Goal: Register for event/course

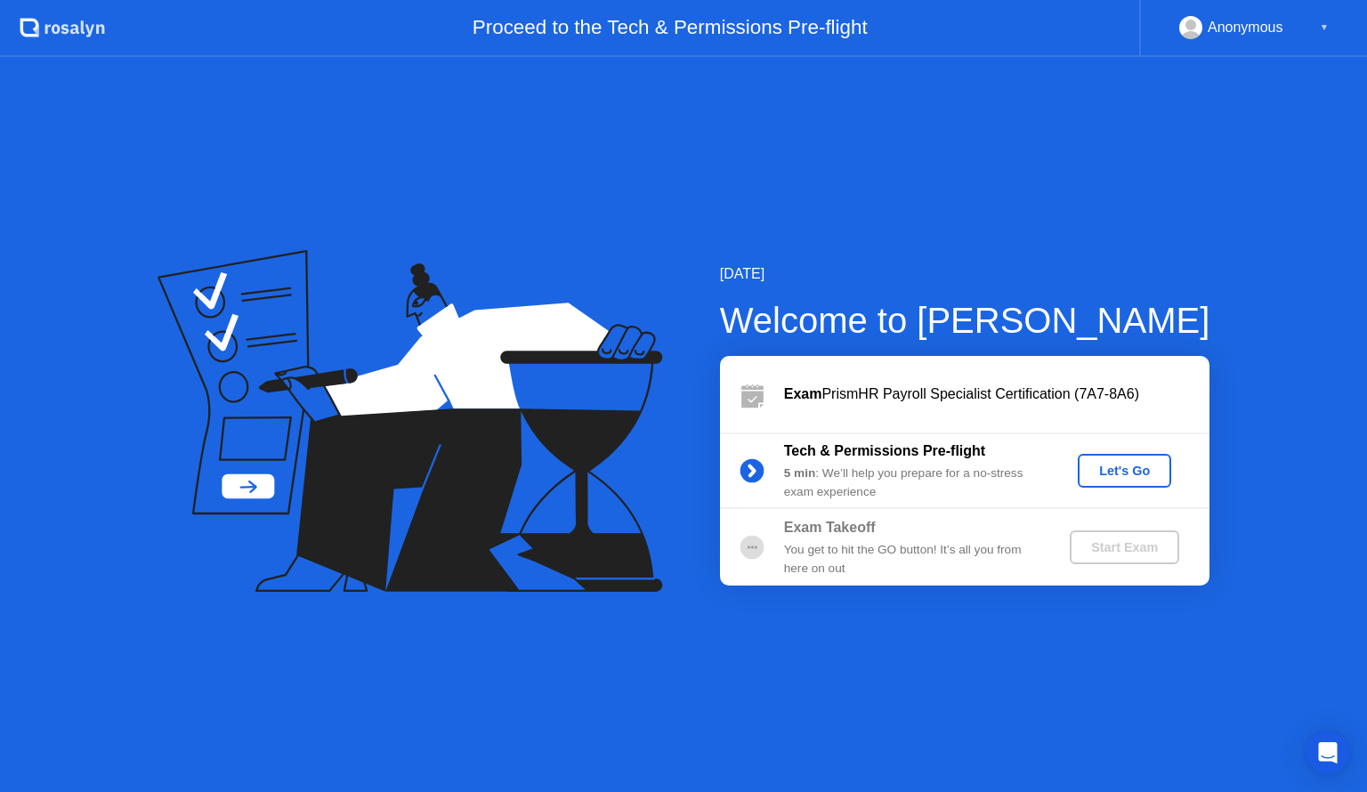
click at [1129, 478] on div "Let's Go" at bounding box center [1124, 471] width 79 height 14
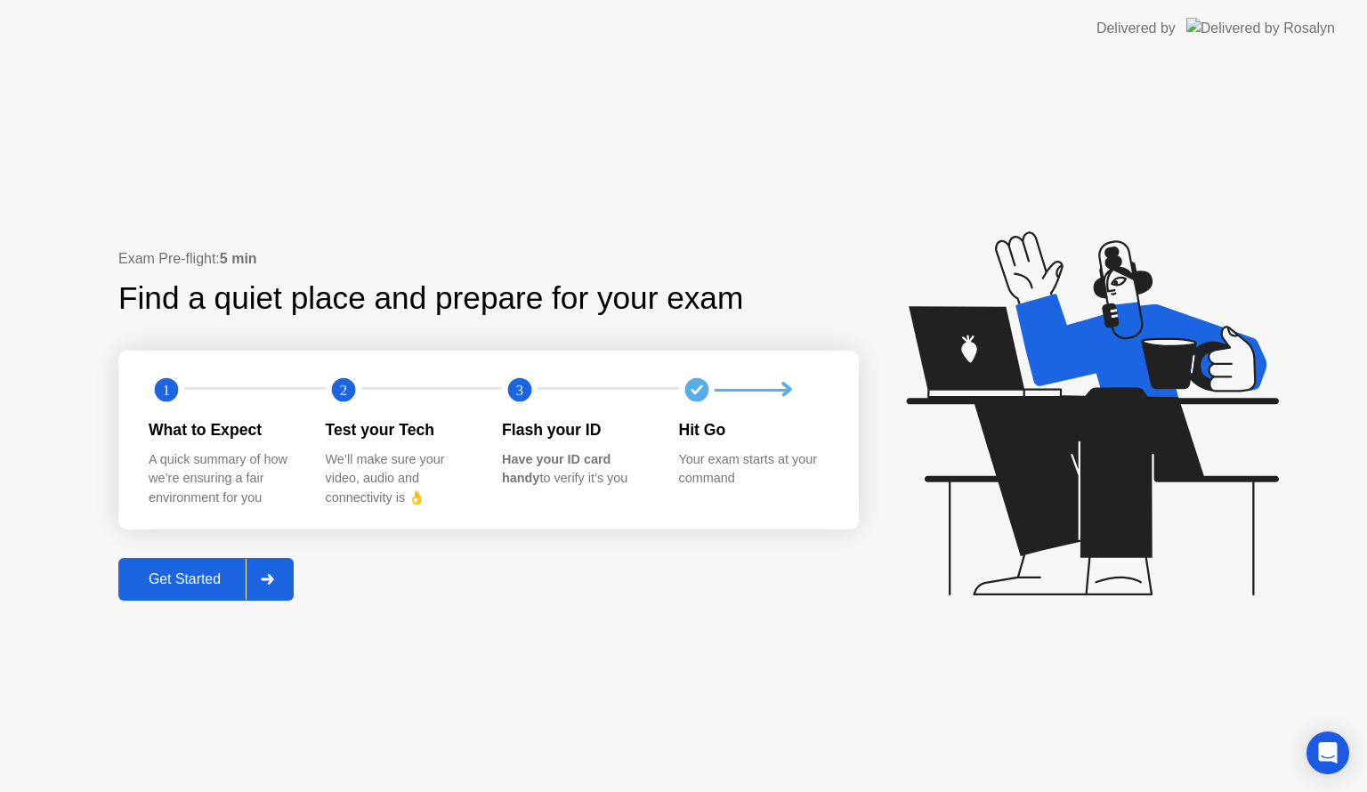
click at [175, 572] on div "Get Started" at bounding box center [185, 579] width 122 height 16
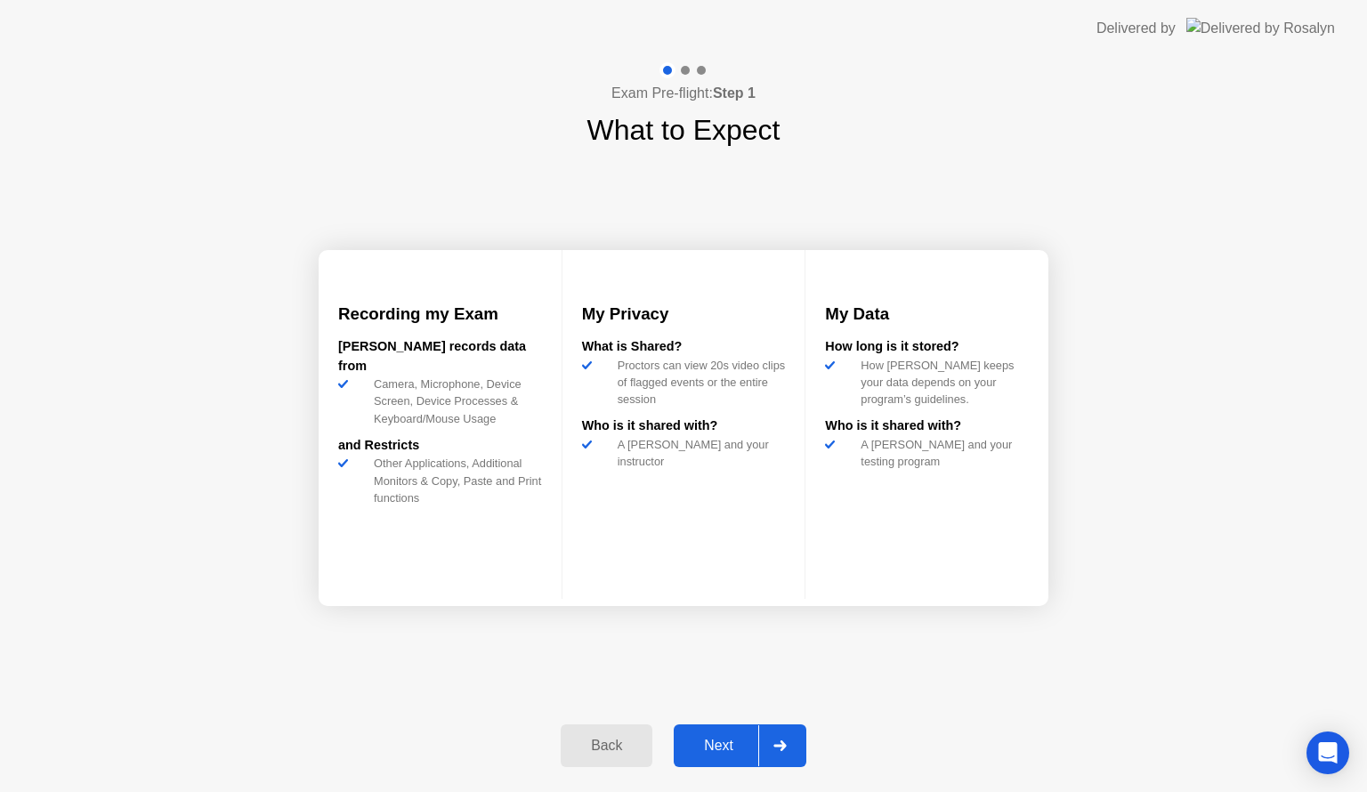
click at [728, 741] on div "Next" at bounding box center [718, 746] width 79 height 16
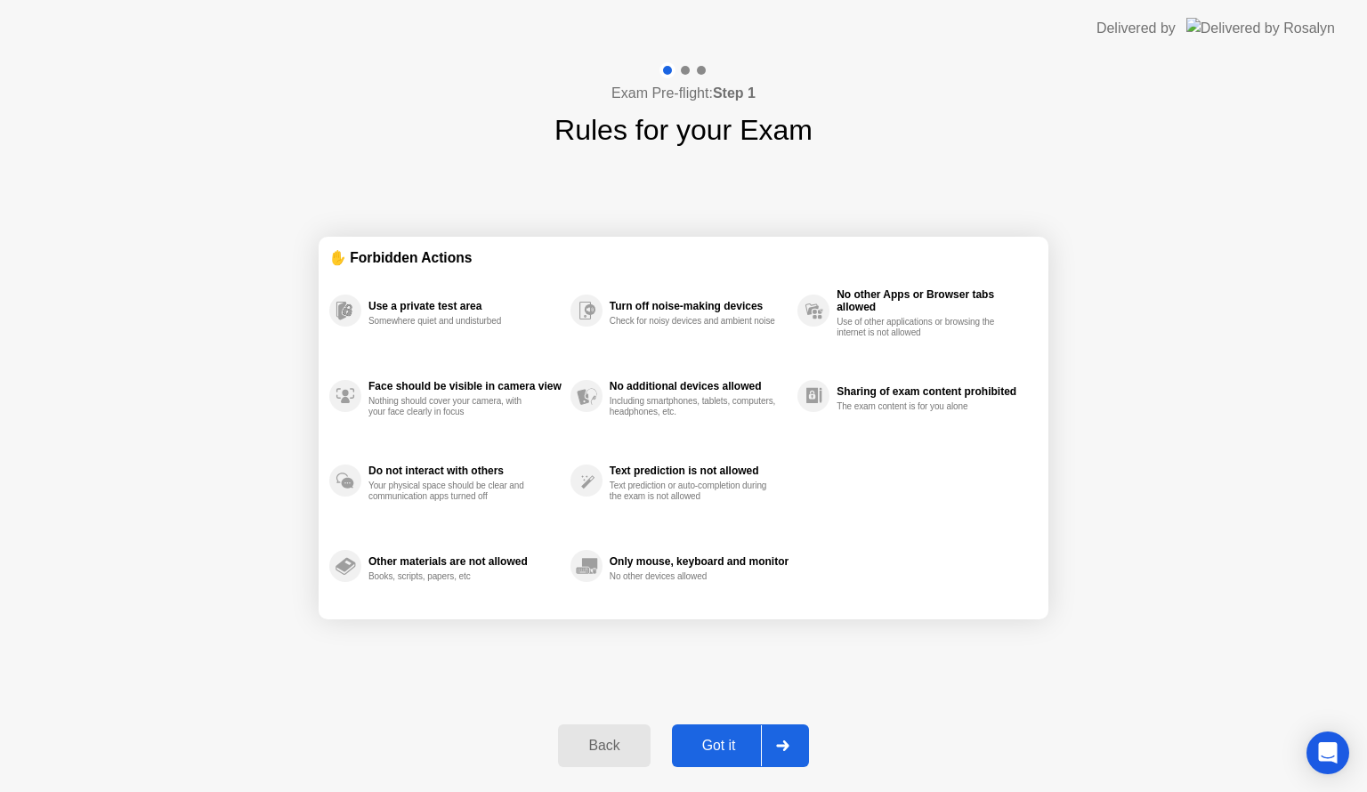
click at [726, 744] on div "Got it" at bounding box center [719, 746] width 84 height 16
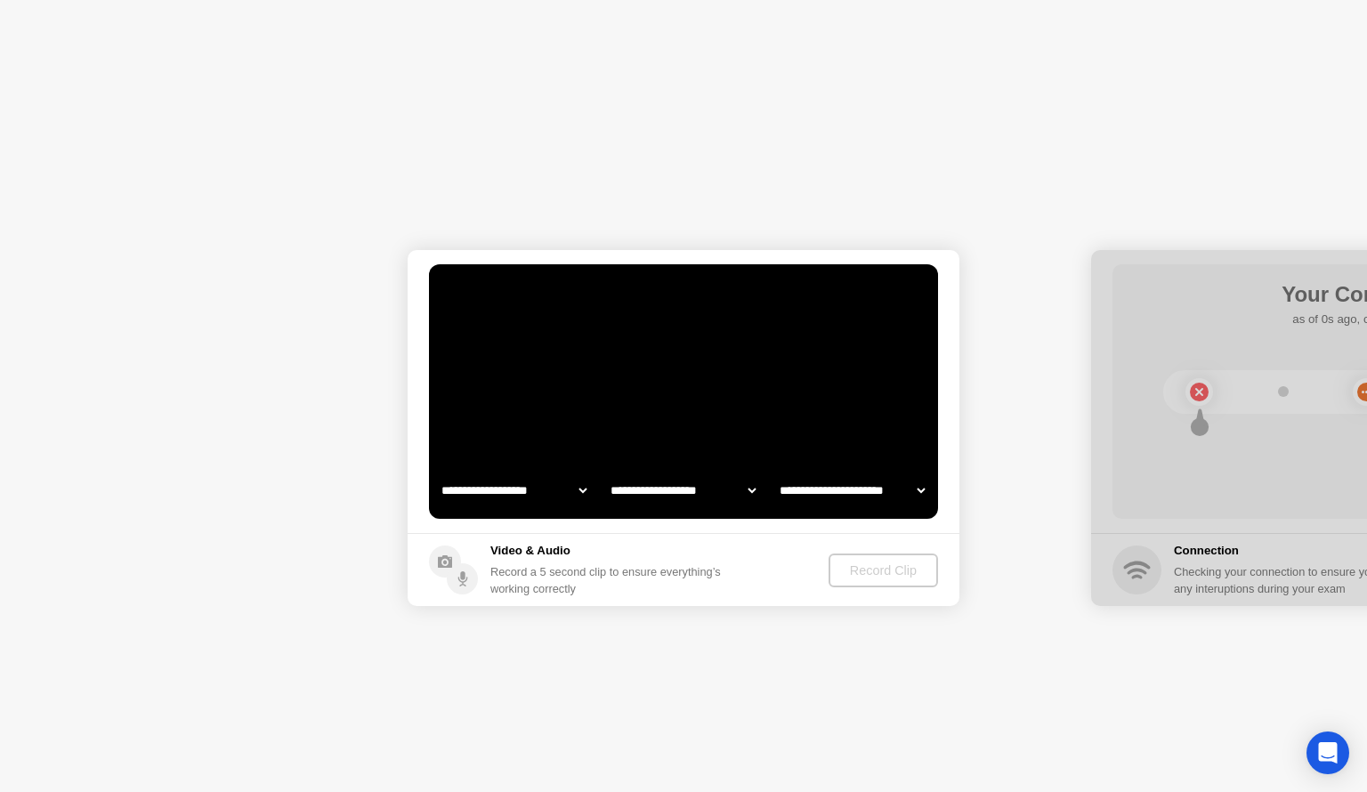
select select "**********"
select select "*******"
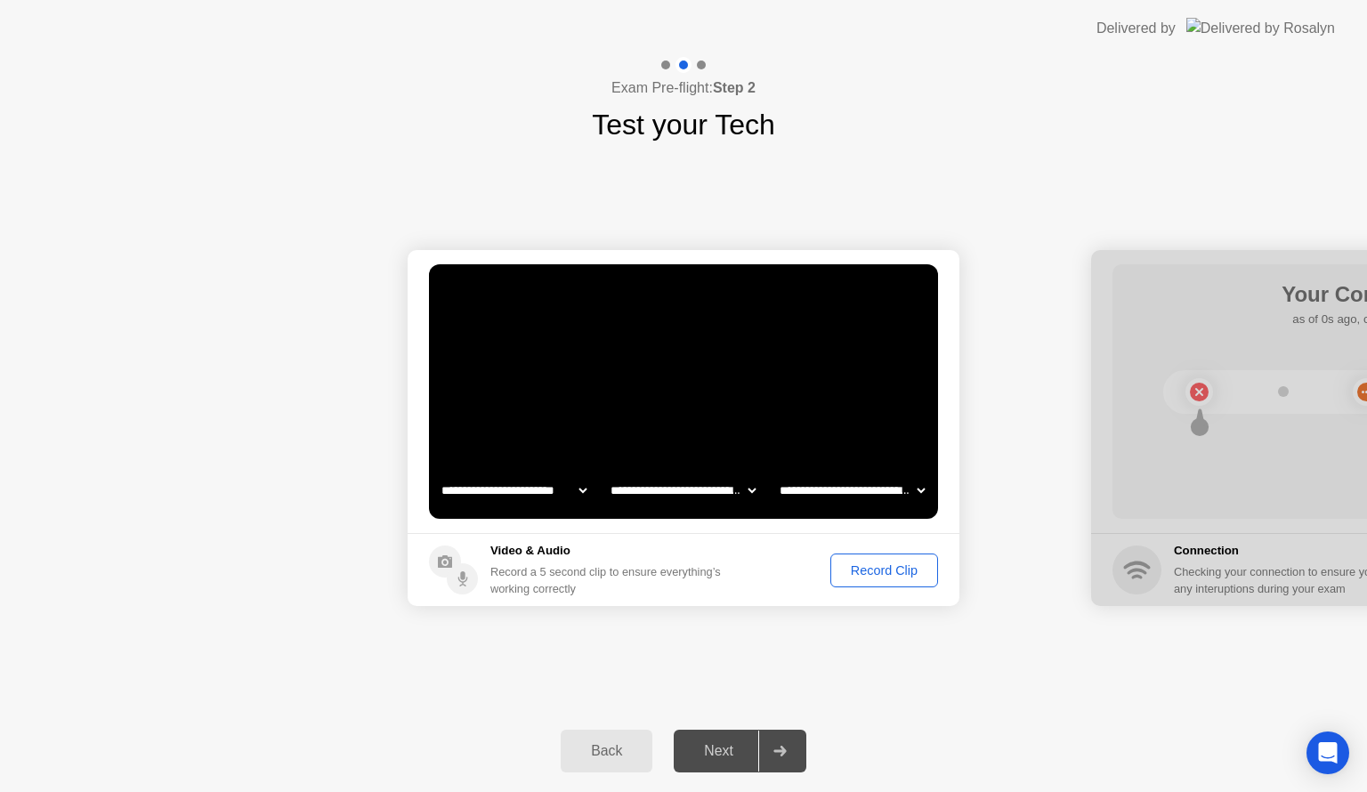
click at [879, 566] on div "Record Clip" at bounding box center [883, 570] width 95 height 14
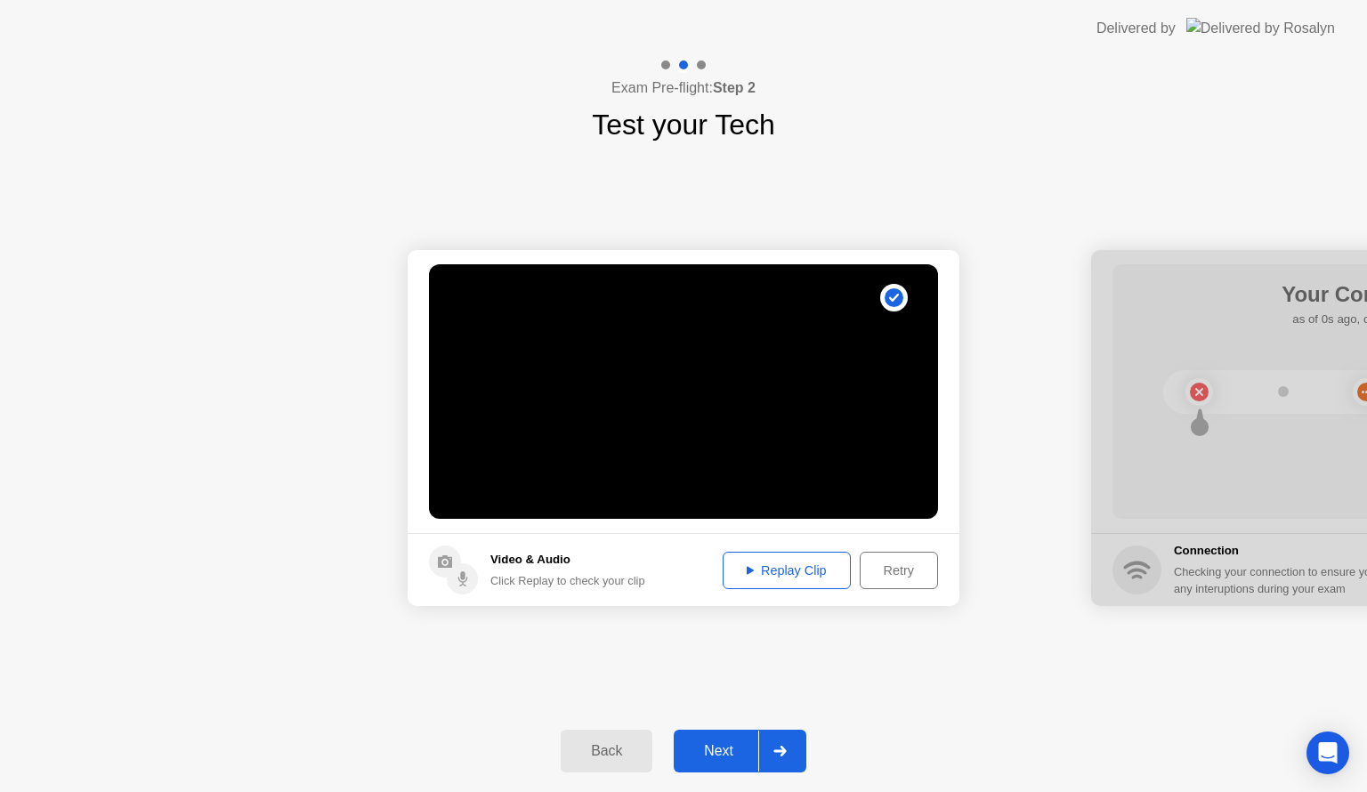
click at [810, 563] on div "Replay Clip" at bounding box center [787, 570] width 116 height 14
click at [739, 751] on div "Next" at bounding box center [718, 751] width 79 height 16
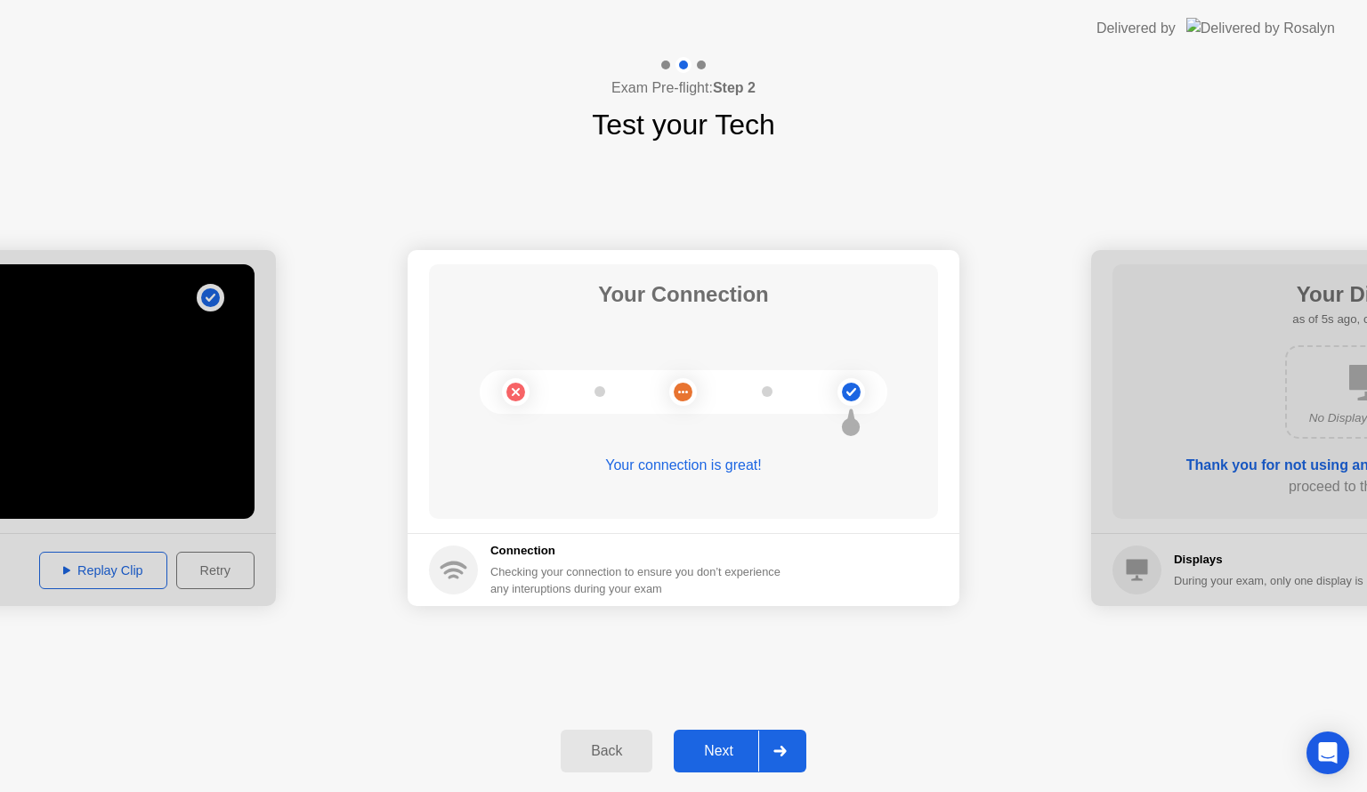
click at [741, 748] on div "Next" at bounding box center [718, 751] width 79 height 16
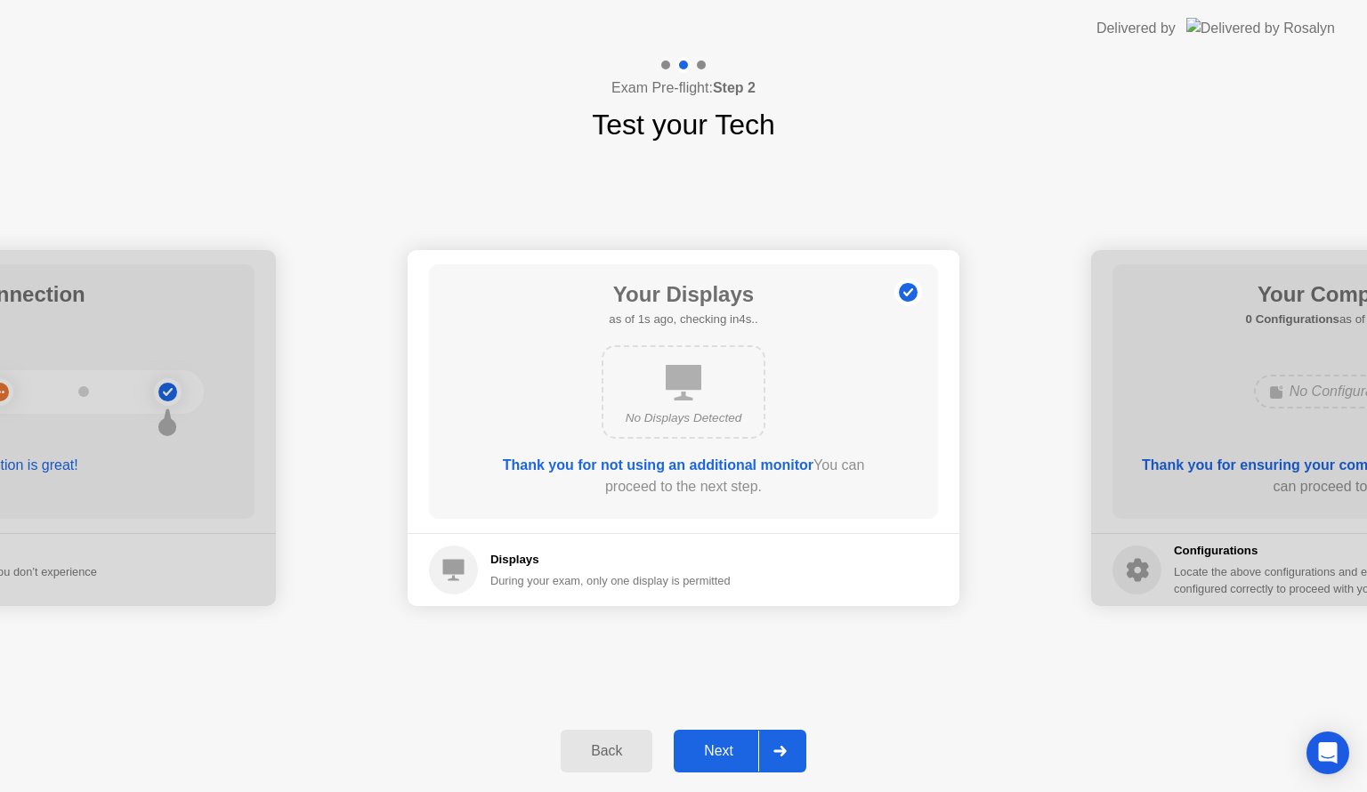
click at [722, 746] on div "Next" at bounding box center [718, 751] width 79 height 16
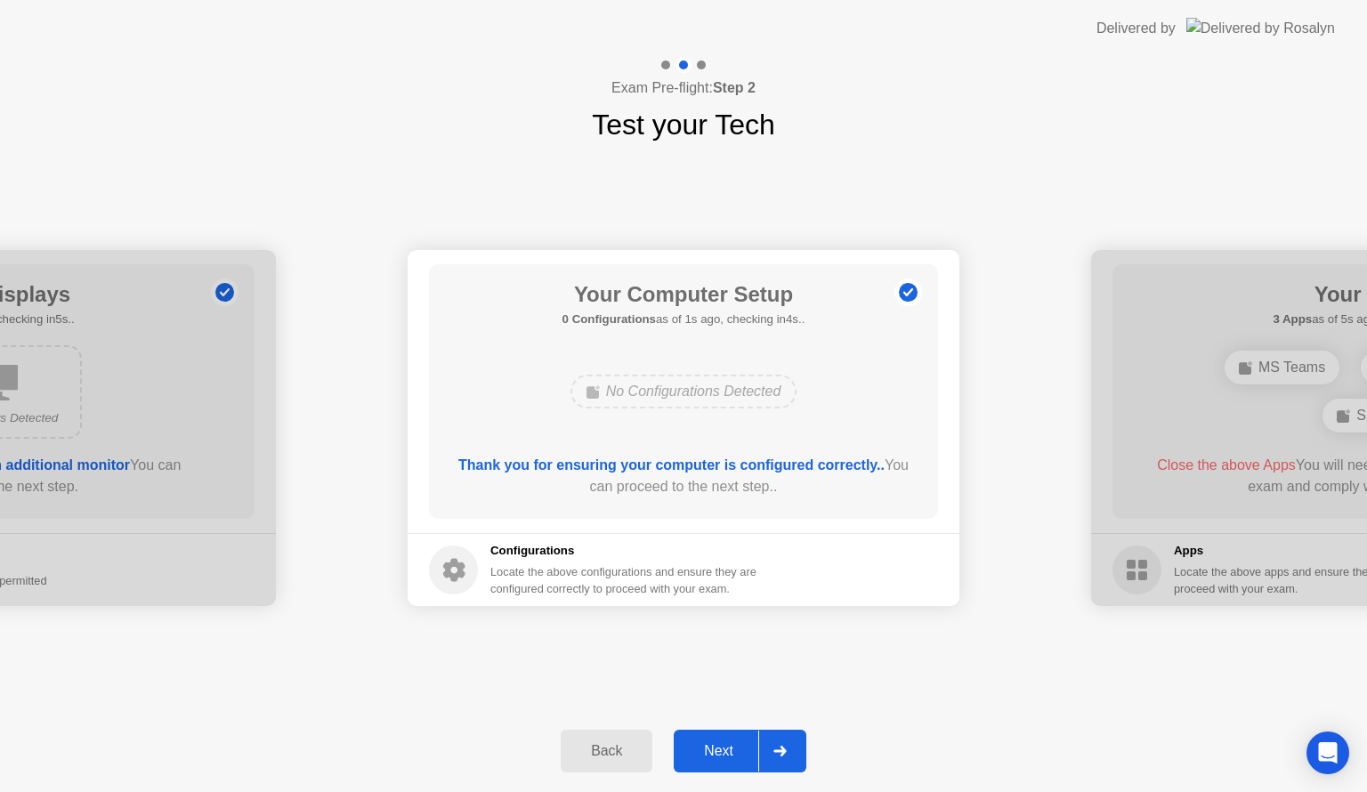
click at [717, 749] on div "Next" at bounding box center [718, 751] width 79 height 16
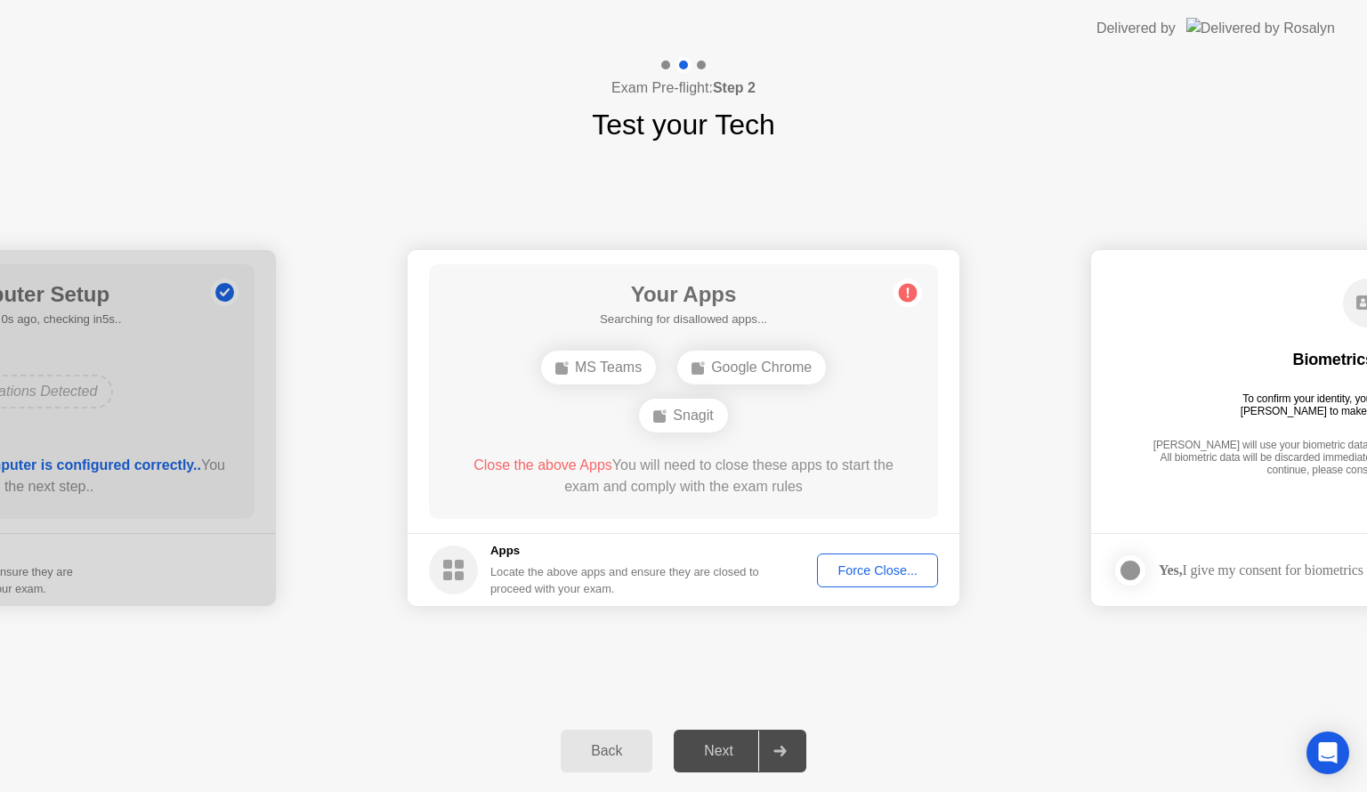
click at [737, 753] on div "Next" at bounding box center [718, 751] width 79 height 16
click at [623, 382] on div "MS Teams" at bounding box center [598, 368] width 115 height 34
click at [621, 366] on div "MS Teams" at bounding box center [598, 368] width 115 height 34
click at [873, 563] on div "Force Close..." at bounding box center [877, 570] width 109 height 14
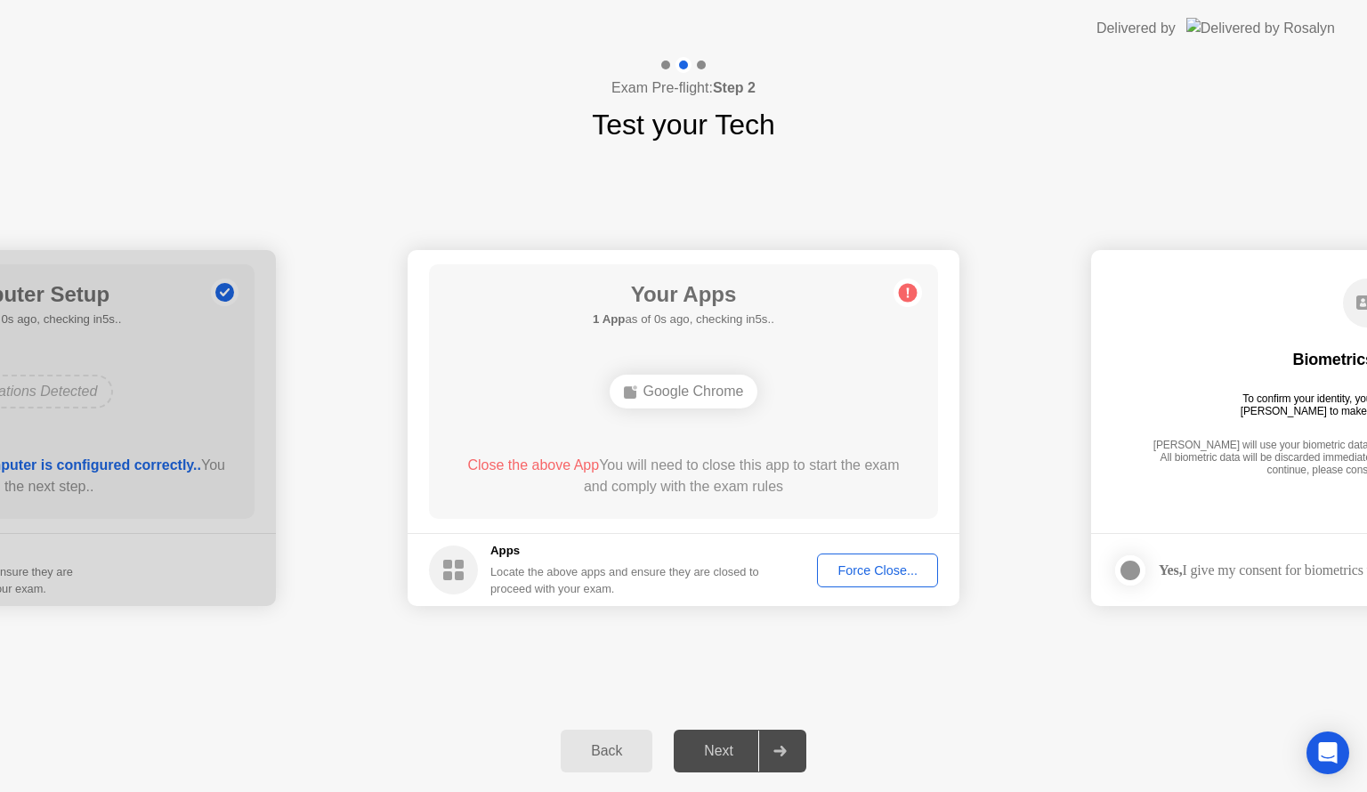
click at [737, 751] on div "Next" at bounding box center [718, 751] width 79 height 16
click at [863, 564] on div "Force Close..." at bounding box center [877, 570] width 109 height 14
click at [688, 406] on div "Google Chrome" at bounding box center [683, 392] width 149 height 34
click at [694, 385] on div "Google Chrome" at bounding box center [683, 392] width 149 height 34
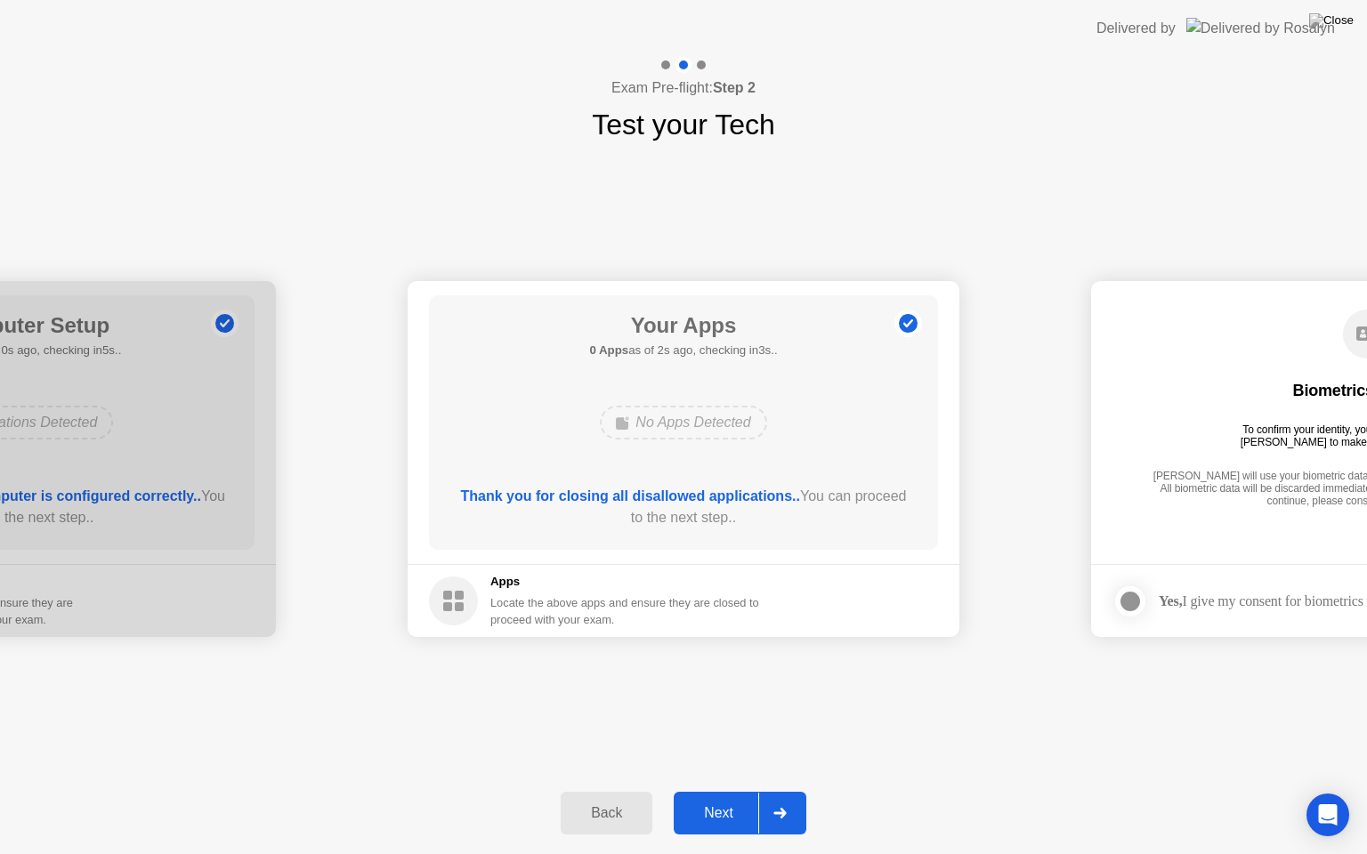
click at [722, 791] on div "Back Next" at bounding box center [683, 813] width 1367 height 82
click at [725, 791] on div "Next" at bounding box center [718, 813] width 79 height 16
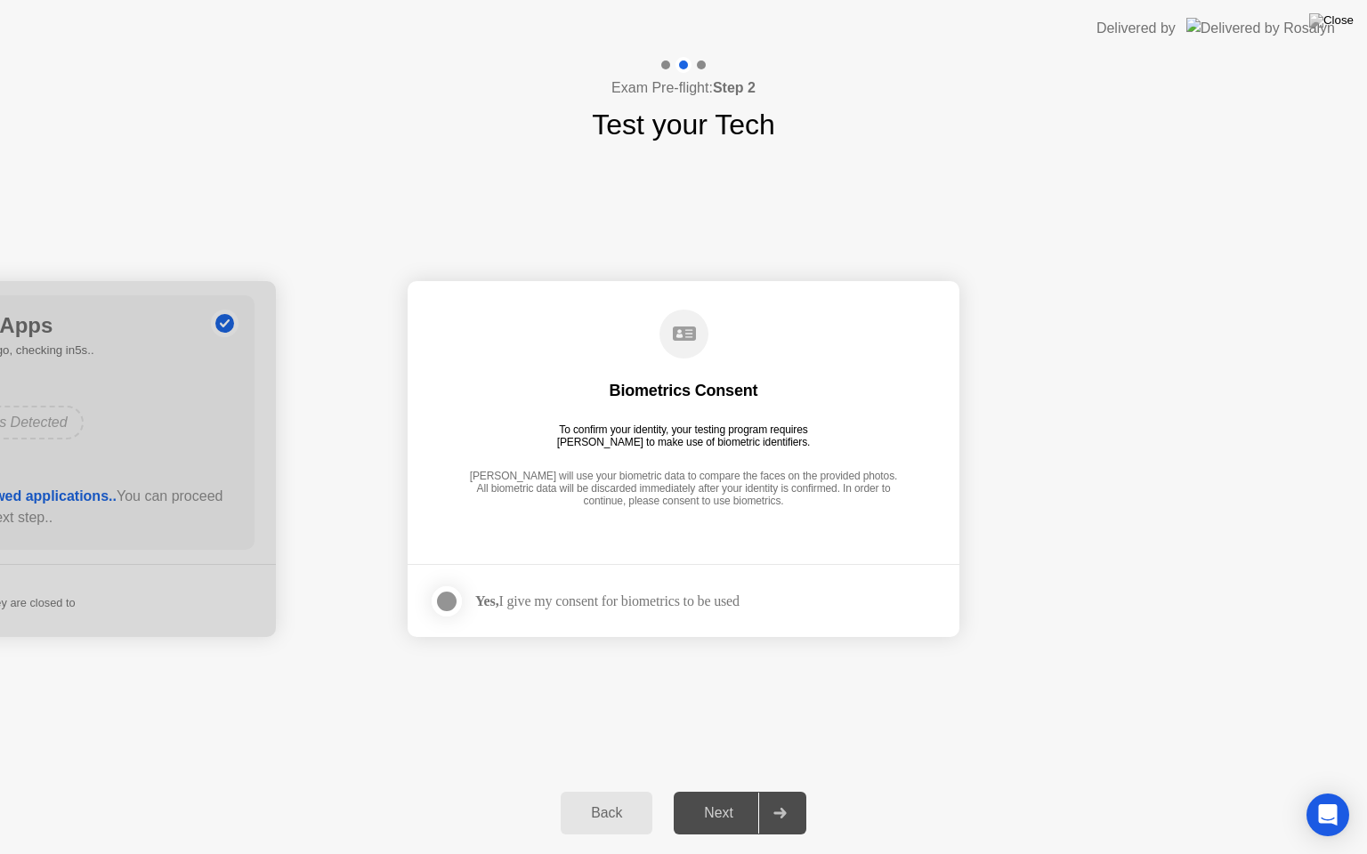
click at [448, 598] on div at bounding box center [446, 601] width 21 height 21
click at [719, 791] on div "Next" at bounding box center [718, 813] width 79 height 16
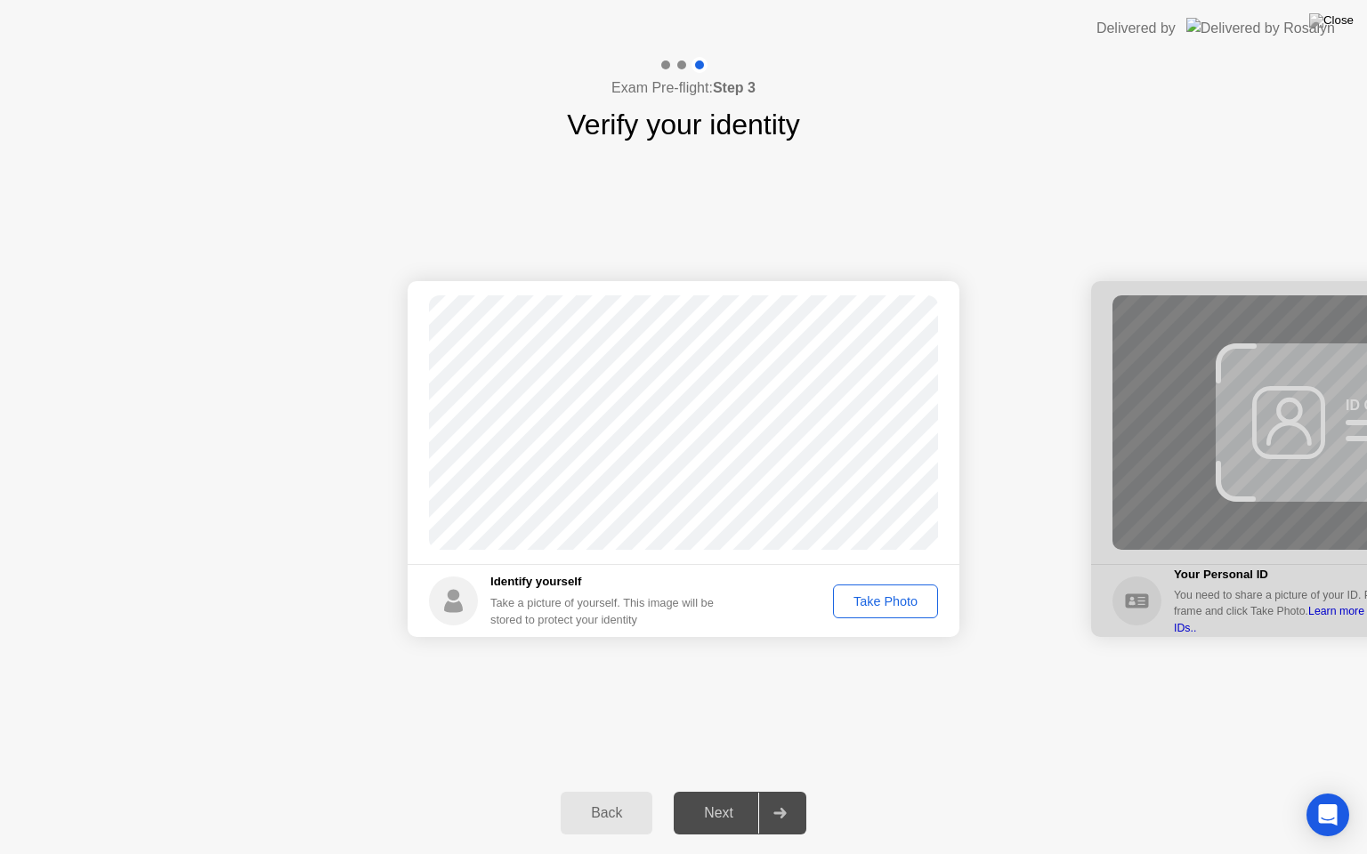
click at [887, 594] on div "Take Photo" at bounding box center [885, 601] width 93 height 14
click at [737, 791] on div "Next" at bounding box center [718, 813] width 79 height 16
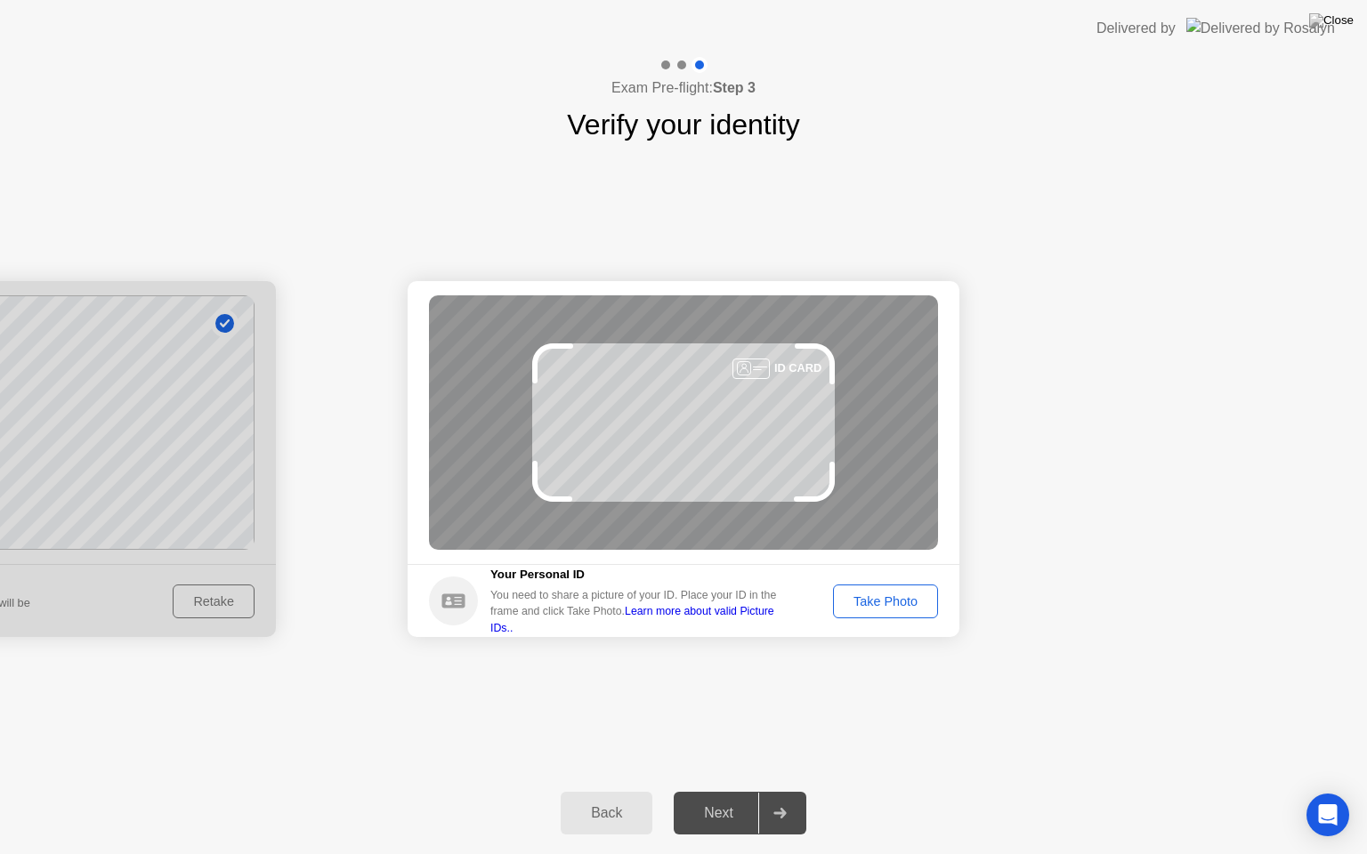
click at [900, 603] on div "Take Photo" at bounding box center [885, 601] width 93 height 14
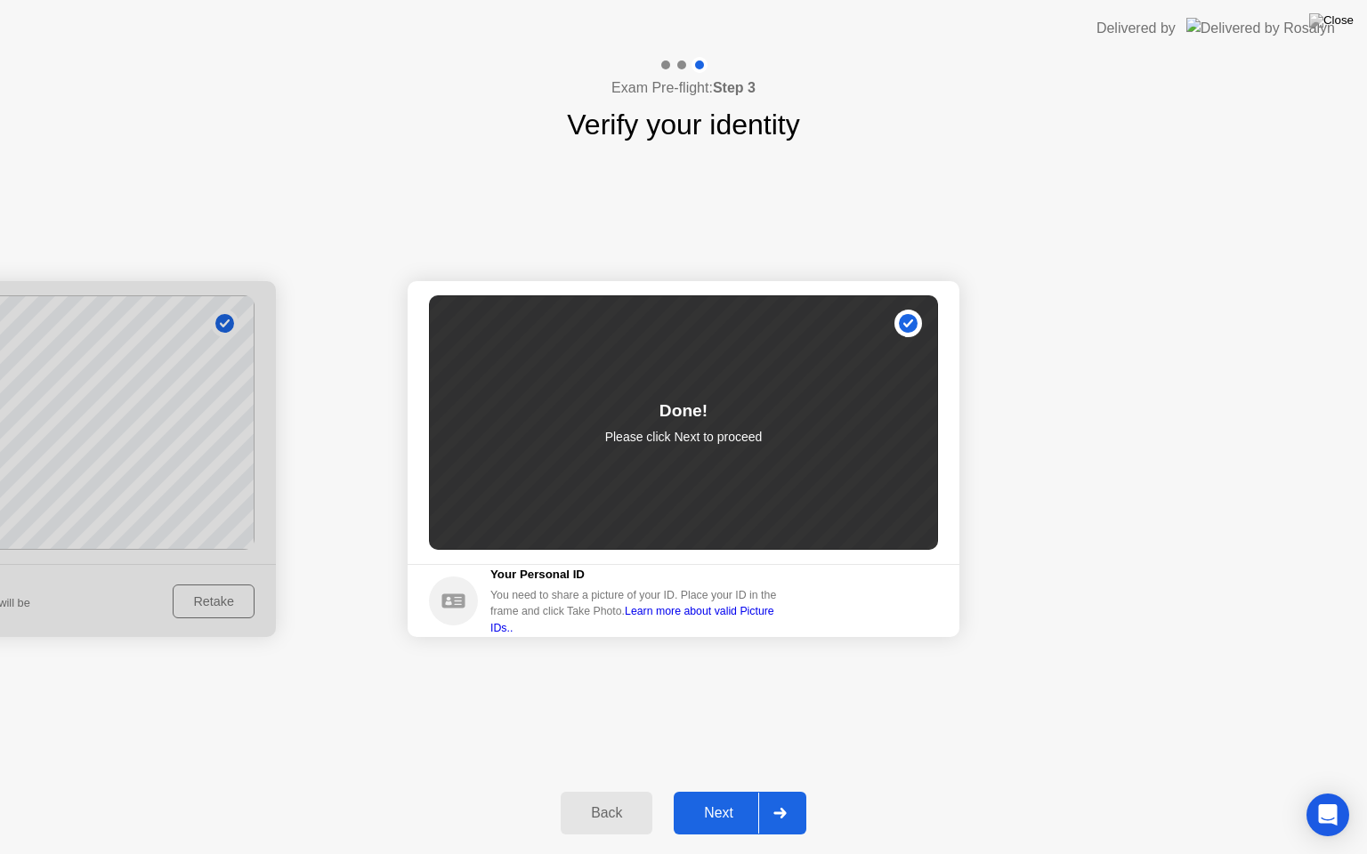
click at [735, 791] on div "Next" at bounding box center [718, 813] width 79 height 16
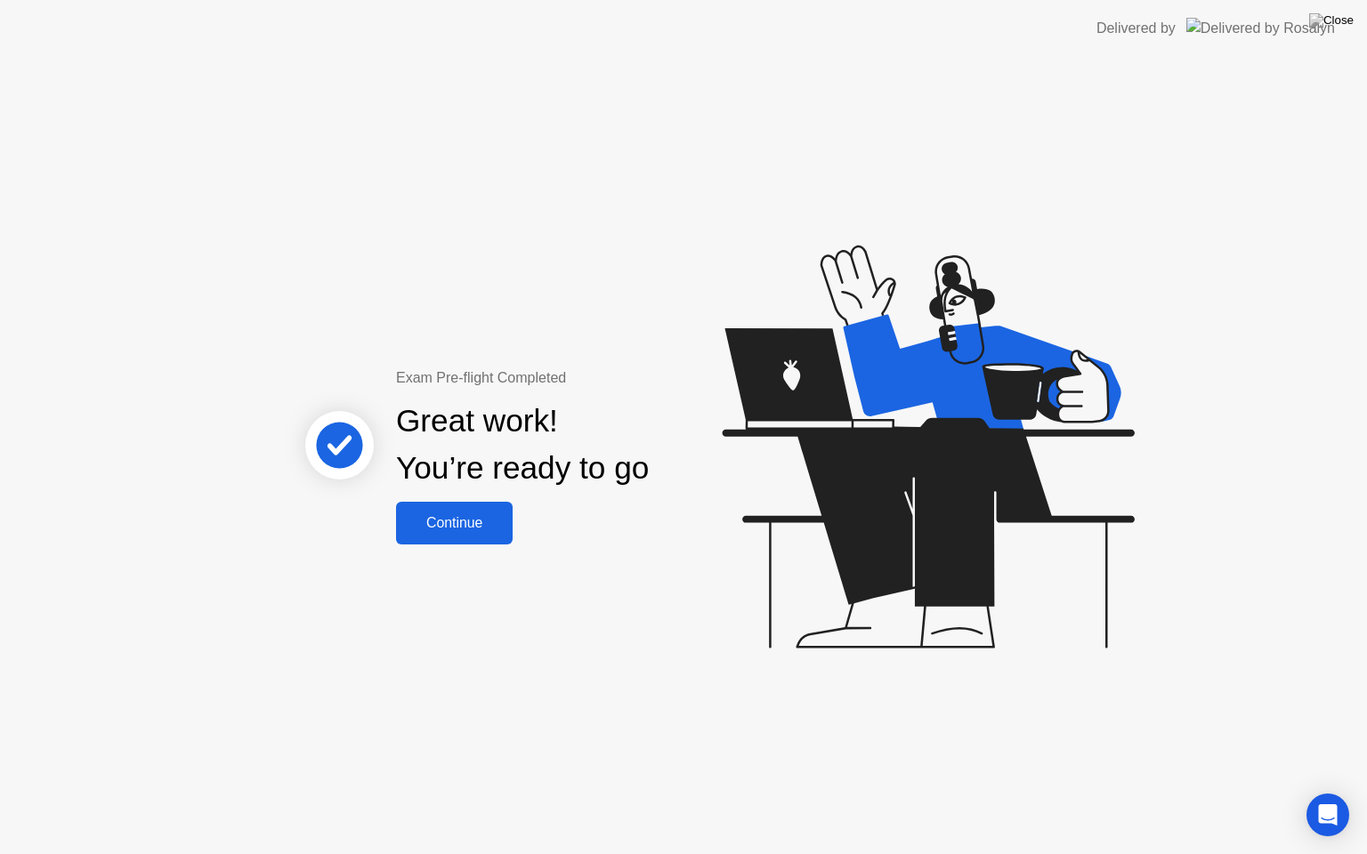
click at [456, 526] on div "Continue" at bounding box center [454, 523] width 106 height 16
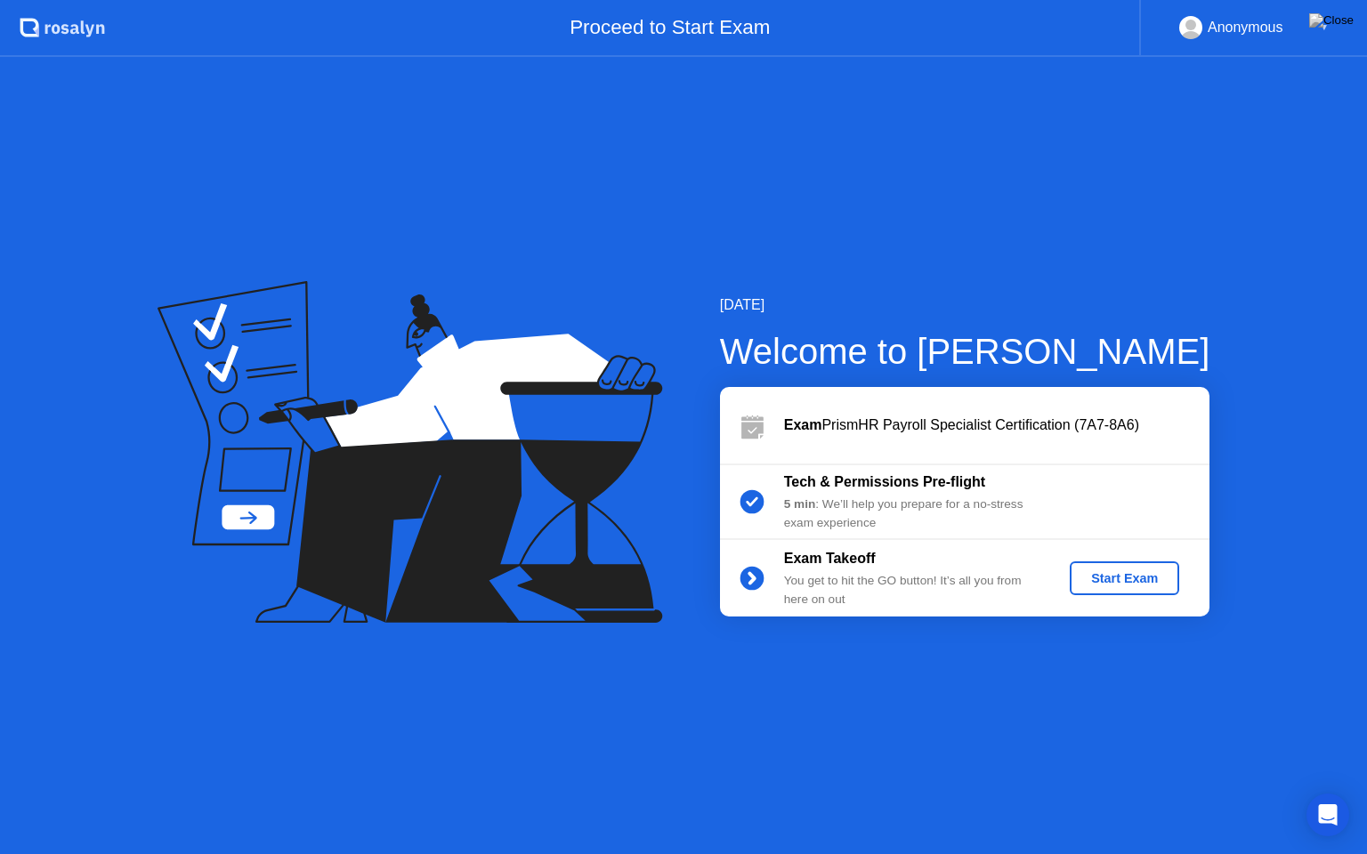
click at [1115, 577] on div "Start Exam" at bounding box center [1124, 578] width 95 height 14
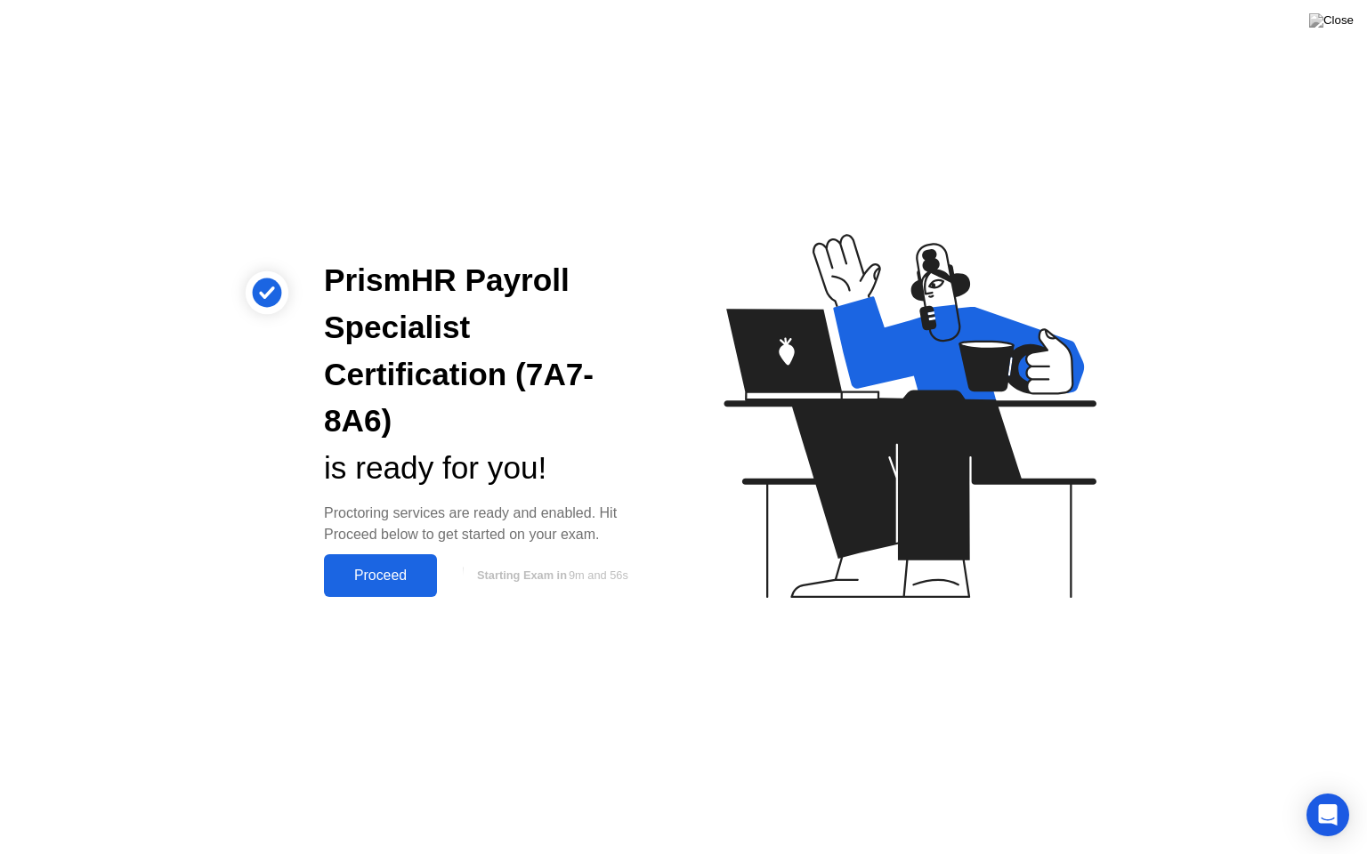
click at [399, 568] on div "Proceed" at bounding box center [380, 576] width 102 height 16
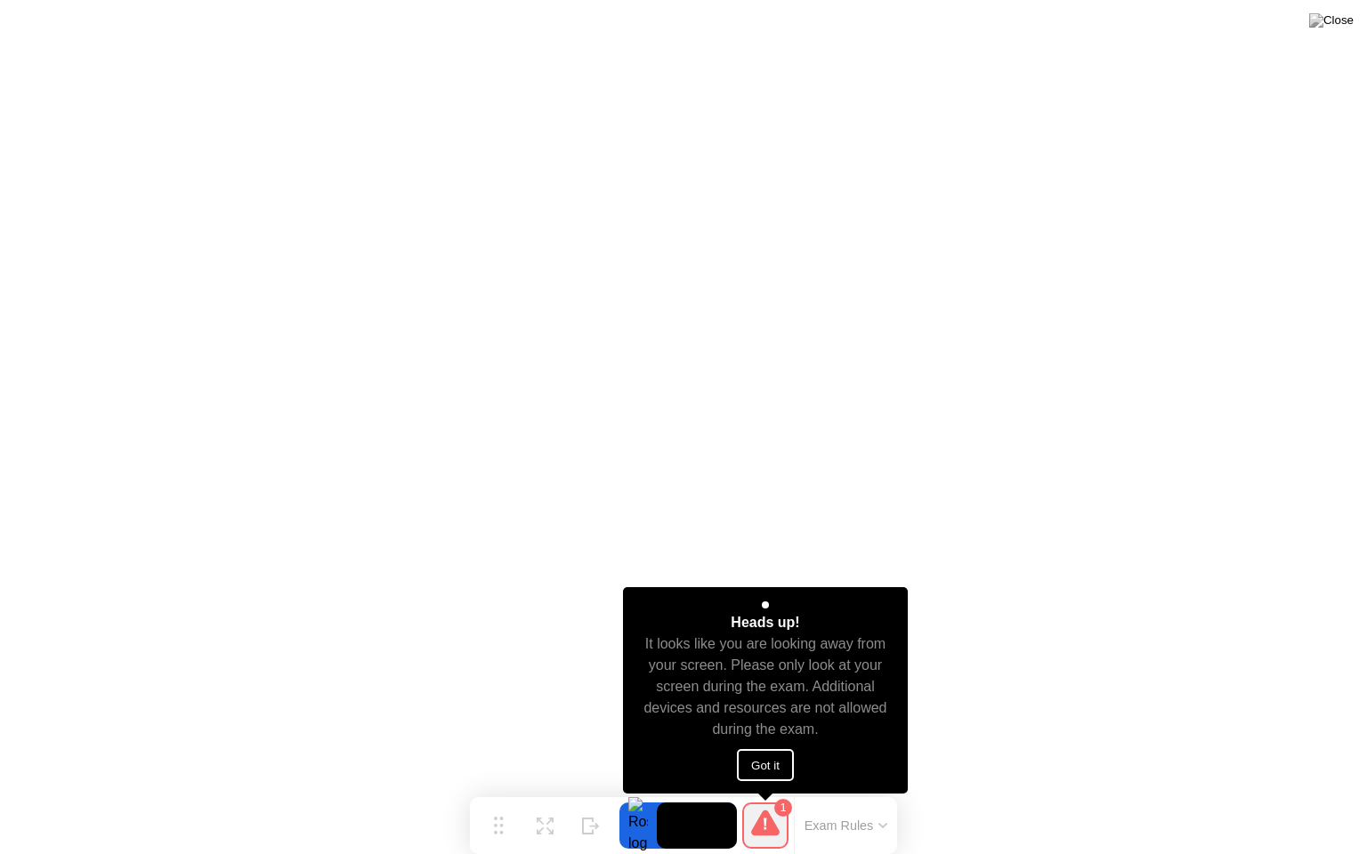
click at [778, 762] on button "Got it" at bounding box center [765, 765] width 57 height 32
